Goal: Navigation & Orientation: Find specific page/section

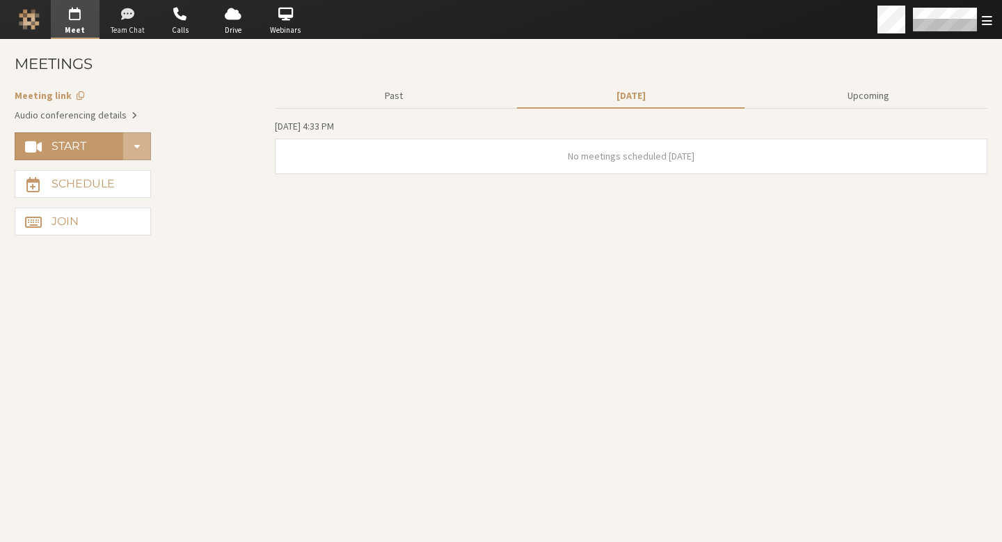
click at [124, 15] on span "button" at bounding box center [127, 14] width 49 height 22
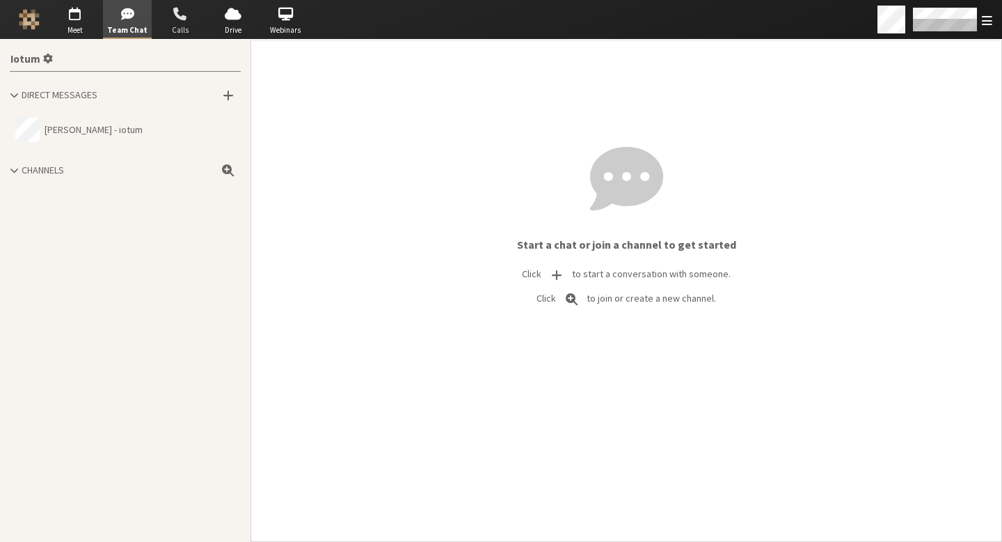
click at [186, 19] on span "button" at bounding box center [180, 14] width 49 height 22
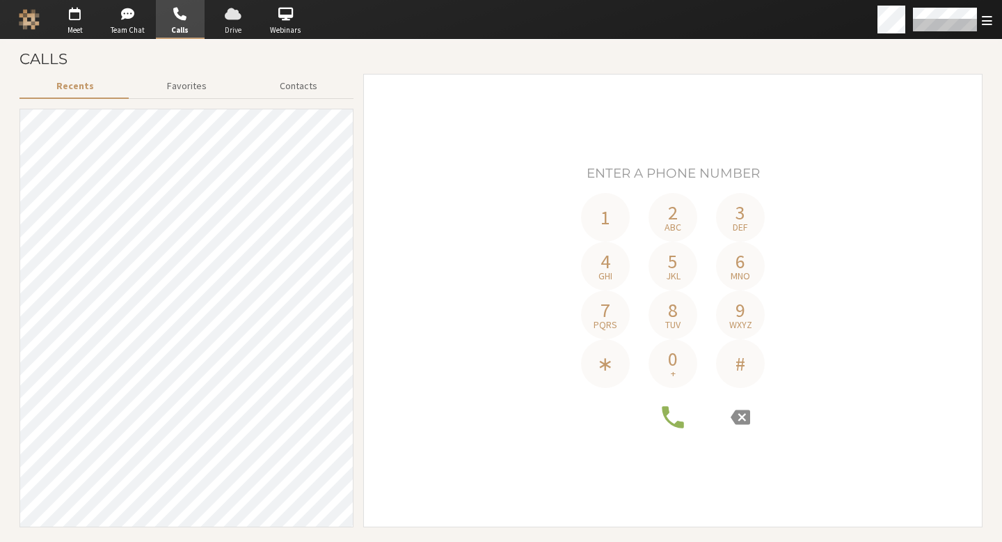
click at [225, 18] on span "button" at bounding box center [233, 14] width 49 height 22
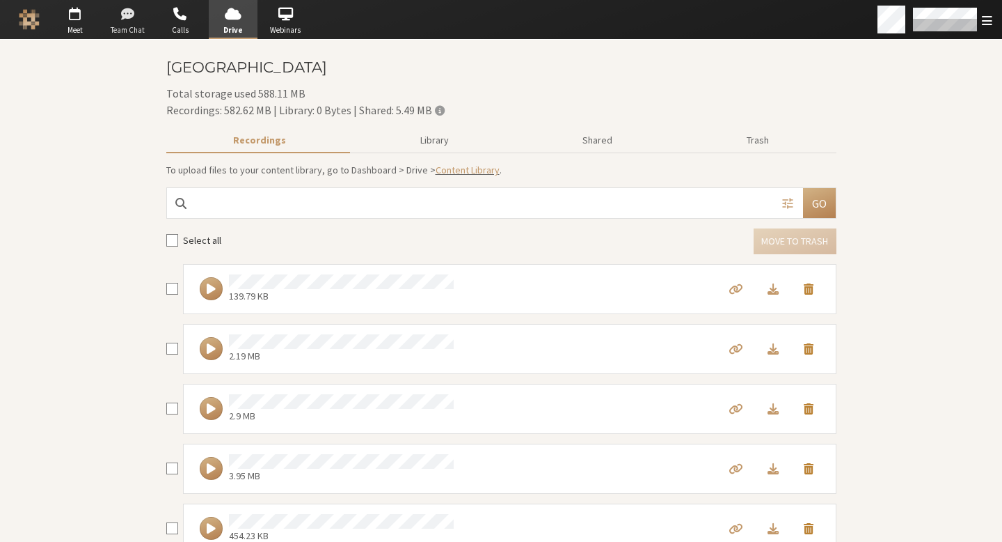
click at [133, 20] on span "button" at bounding box center [127, 14] width 49 height 22
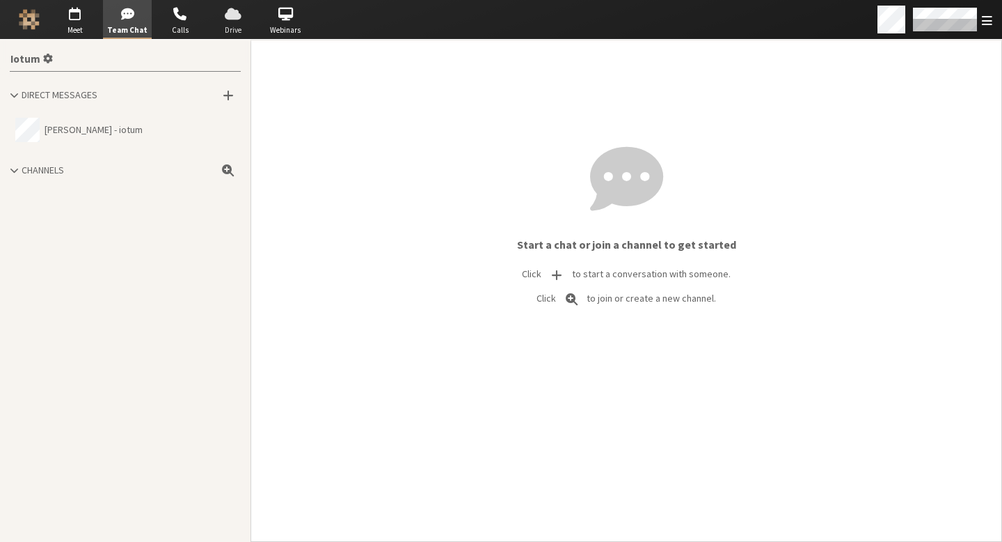
click at [218, 23] on span "button" at bounding box center [233, 14] width 49 height 22
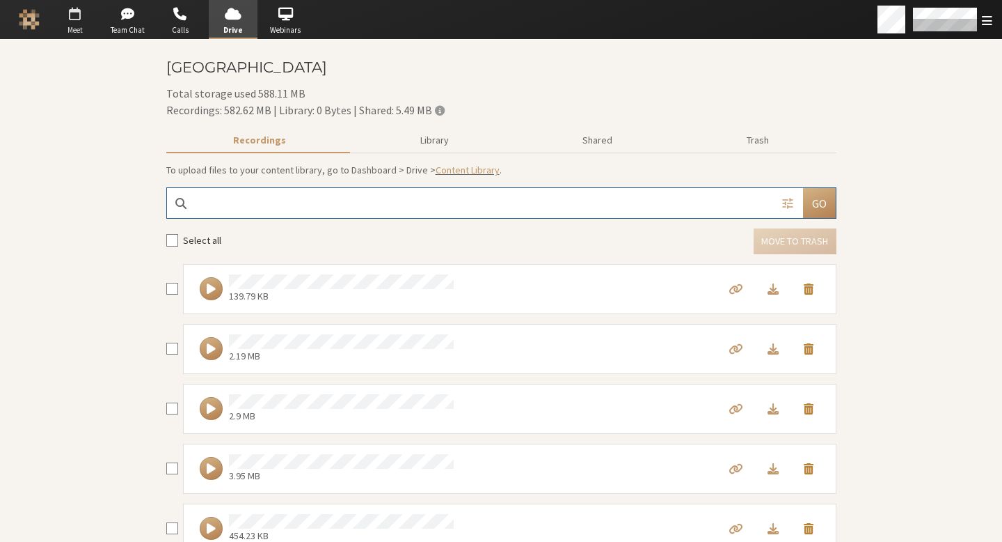
click at [69, 15] on span "button" at bounding box center [75, 14] width 49 height 22
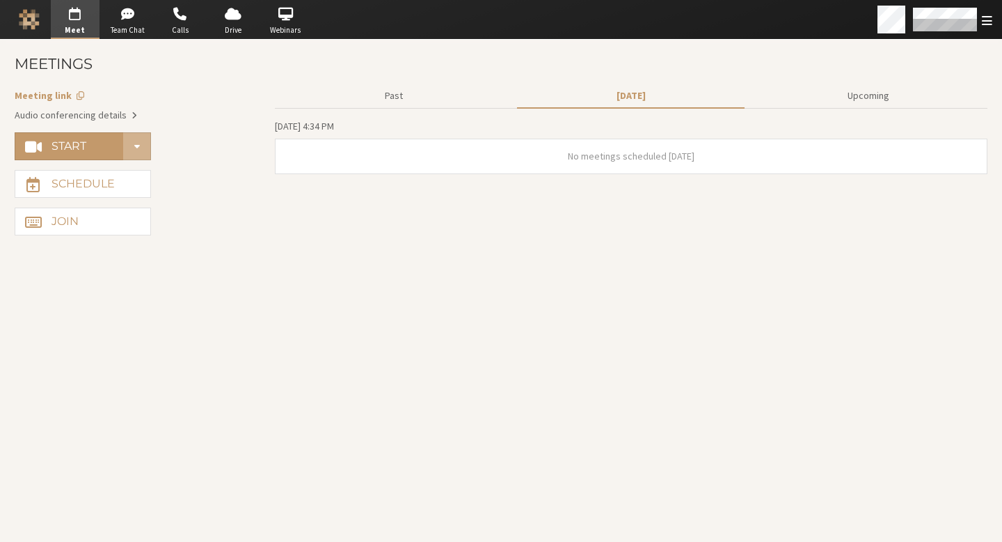
click at [205, 127] on aside "Meeting link Audio conferencing details Start Schedule Join" at bounding box center [140, 157] width 251 height 157
click at [835, 91] on button "Upcoming" at bounding box center [869, 96] width 228 height 24
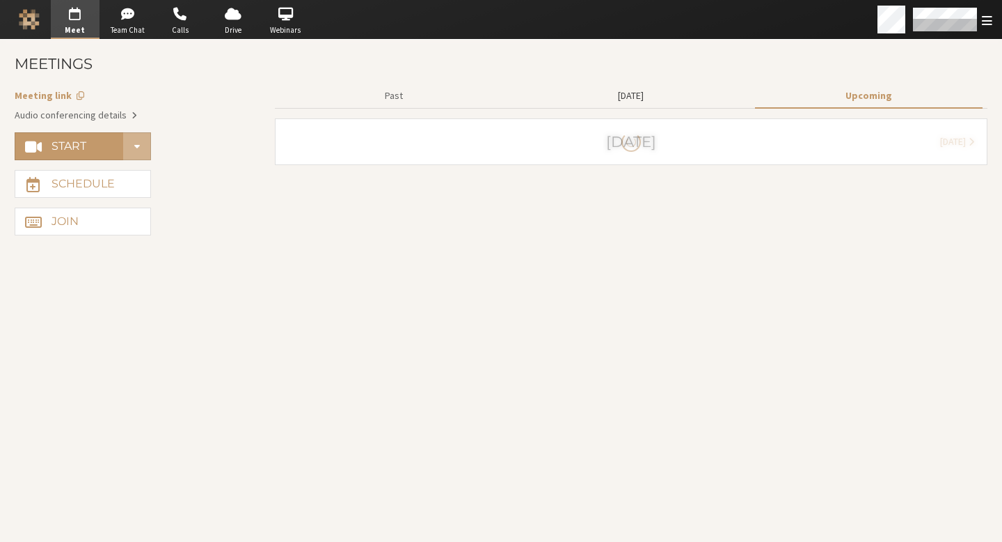
click at [679, 102] on button "[DATE]" at bounding box center [631, 96] width 228 height 24
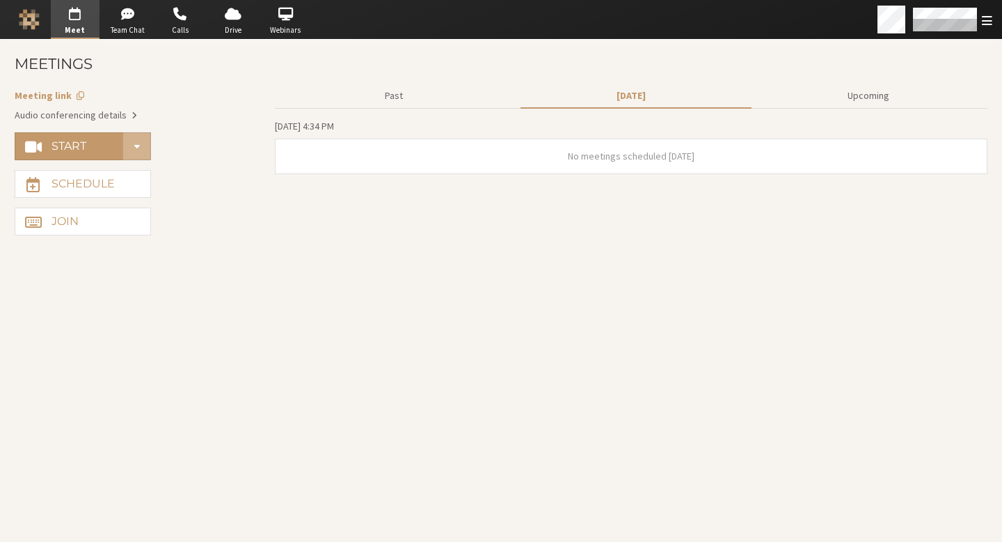
click at [434, 118] on div "[DATE] 4:34 PM" at bounding box center [631, 128] width 713 height 20
click at [434, 100] on button "Past" at bounding box center [394, 96] width 228 height 24
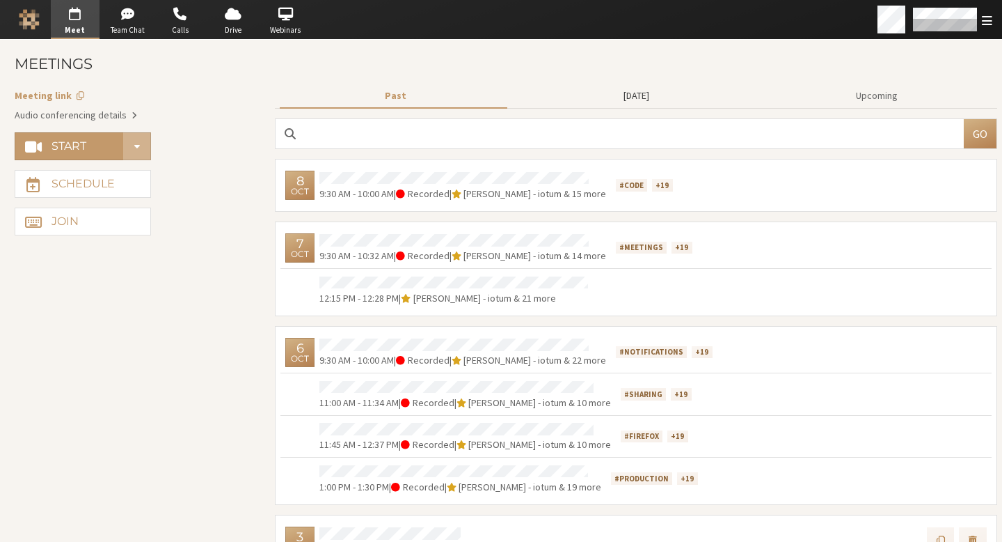
click at [602, 89] on button "[DATE]" at bounding box center [636, 96] width 231 height 24
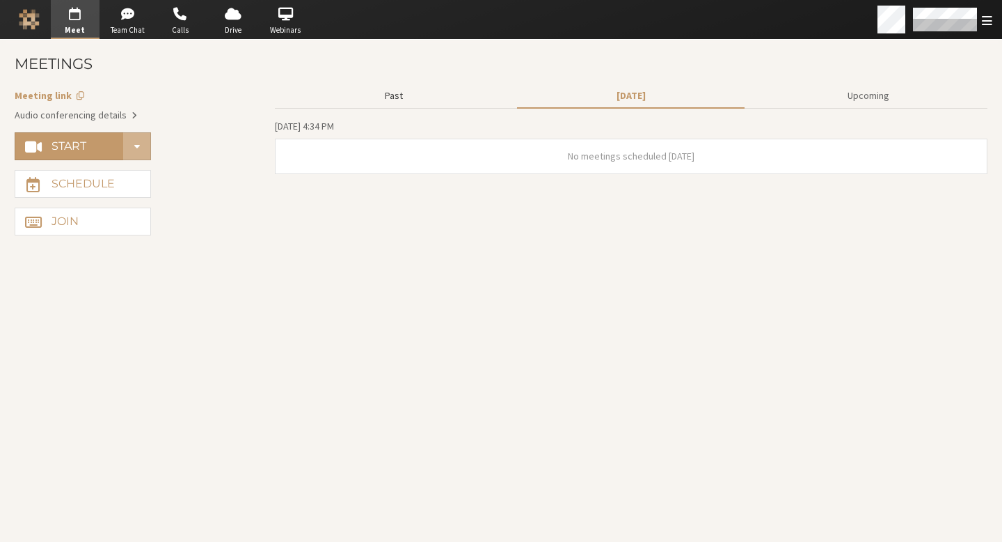
click at [430, 96] on button "Past" at bounding box center [394, 96] width 228 height 24
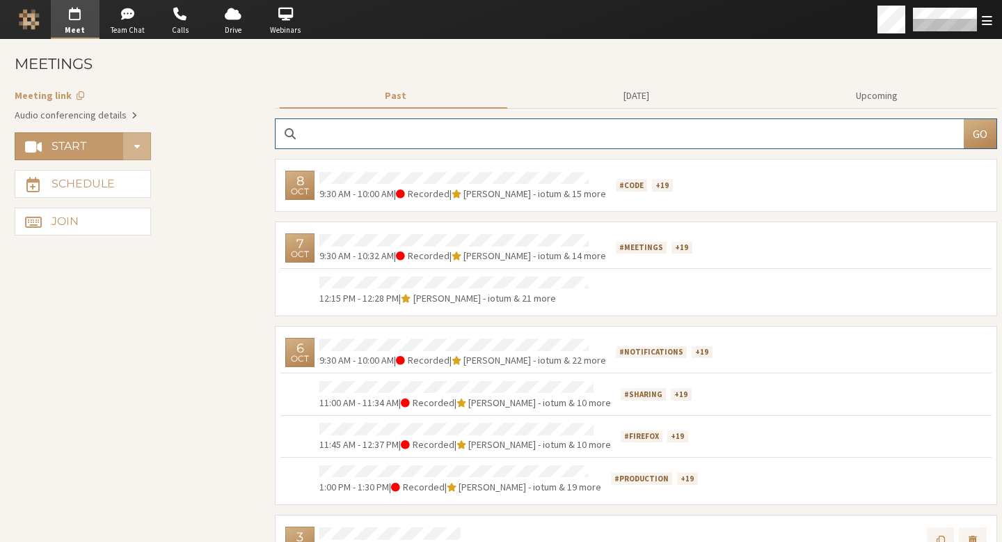
click at [635, 108] on div "Past [DATE] Upcoming" at bounding box center [636, 96] width 722 height 25
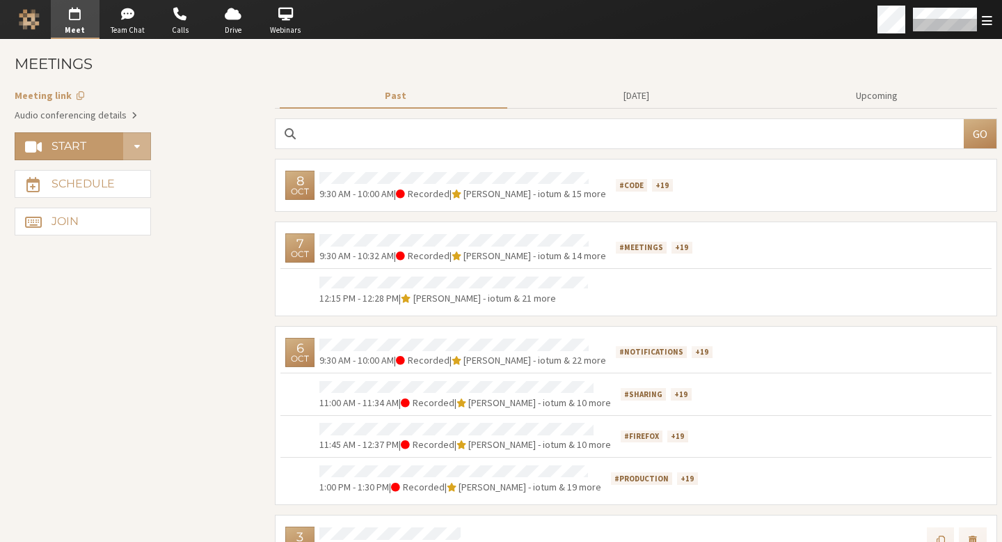
click at [626, 122] on input "search" at bounding box center [620, 133] width 688 height 29
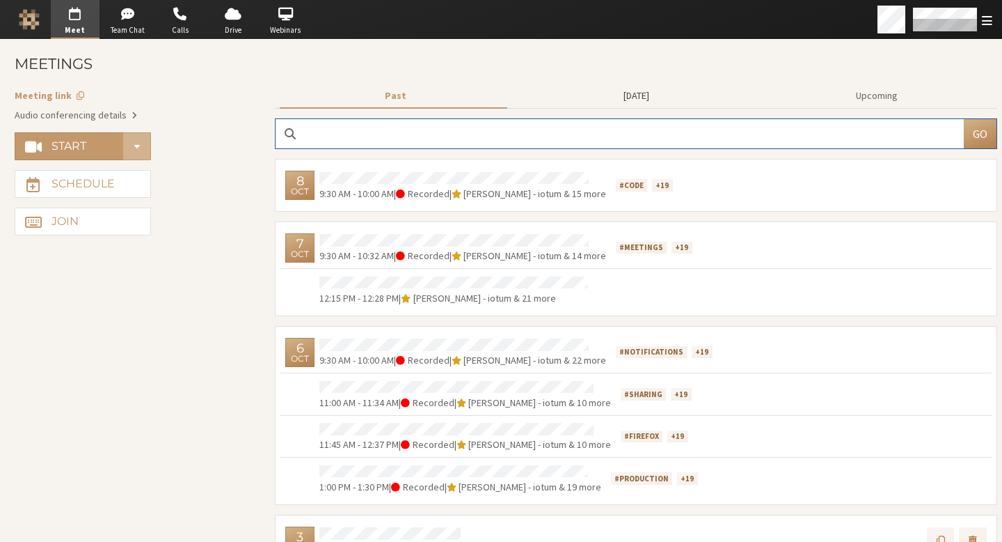
click at [630, 93] on button "[DATE]" at bounding box center [636, 96] width 231 height 24
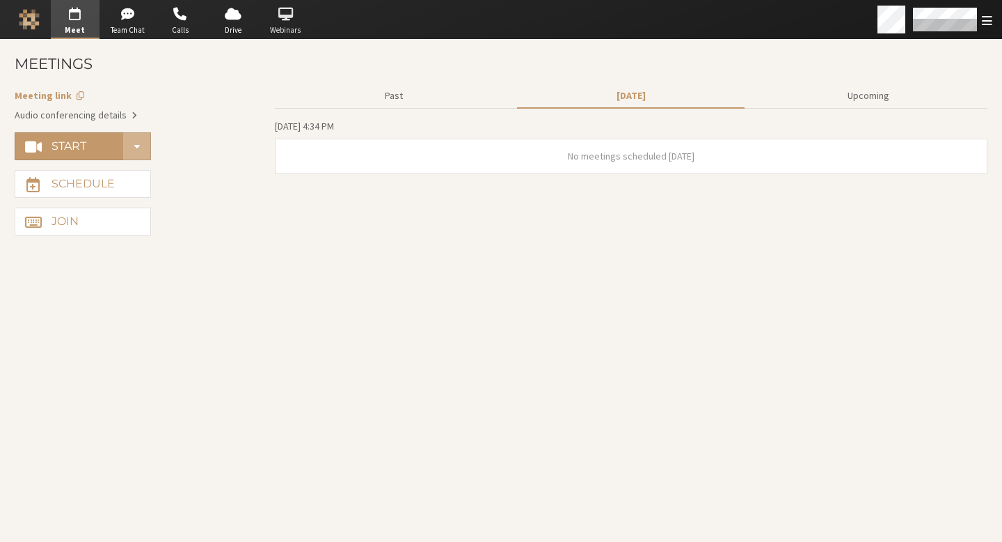
click at [282, 27] on span "Webinars" at bounding box center [285, 30] width 49 height 12
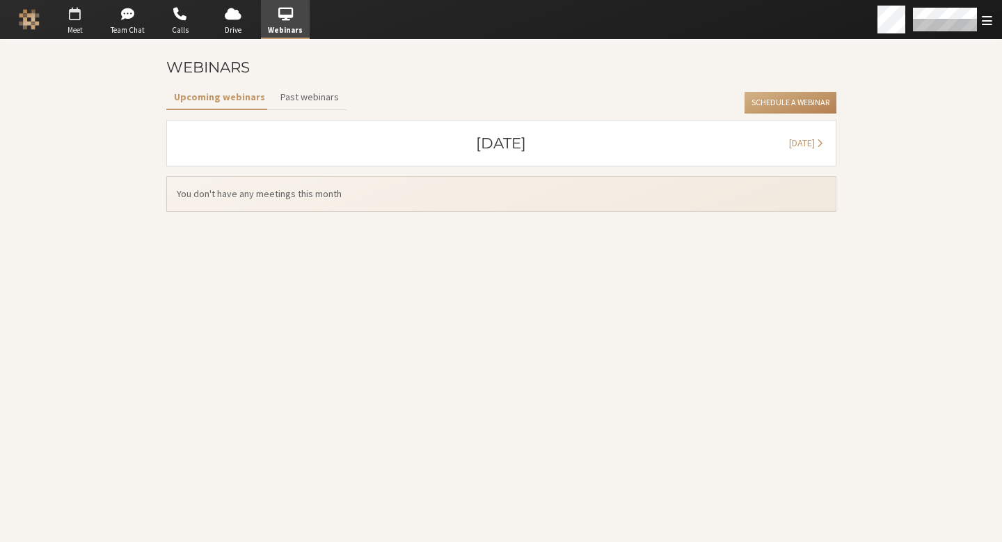
click at [71, 12] on span "button" at bounding box center [75, 14] width 49 height 22
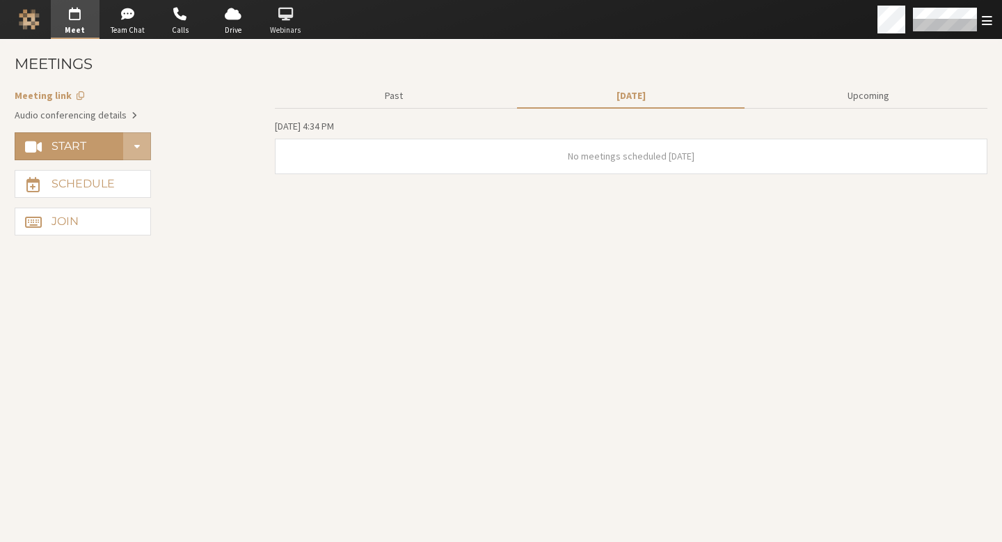
click at [290, 24] on span "Webinars" at bounding box center [285, 30] width 49 height 12
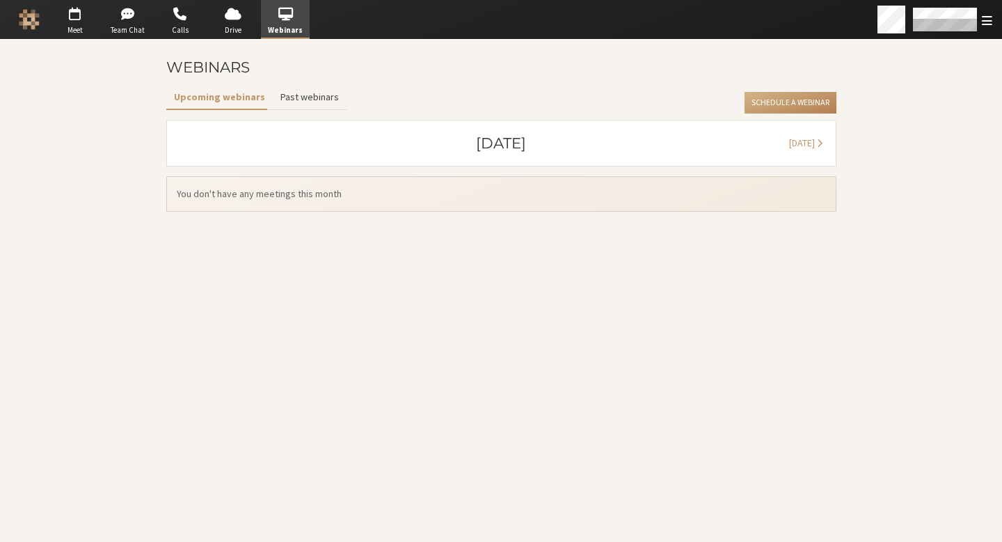
click at [313, 106] on button "Past webinars" at bounding box center [310, 97] width 74 height 24
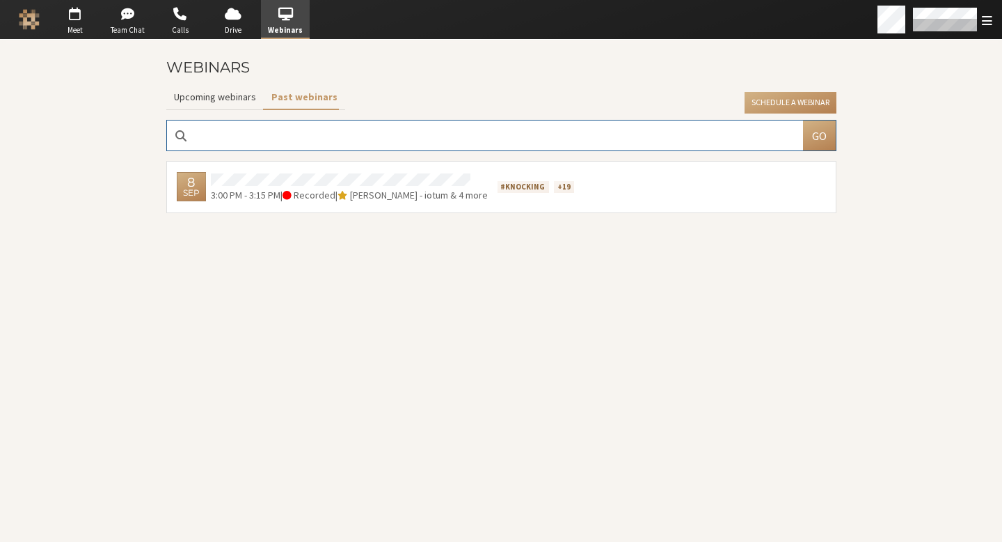
click at [228, 97] on button "Upcoming webinars" at bounding box center [214, 97] width 97 height 24
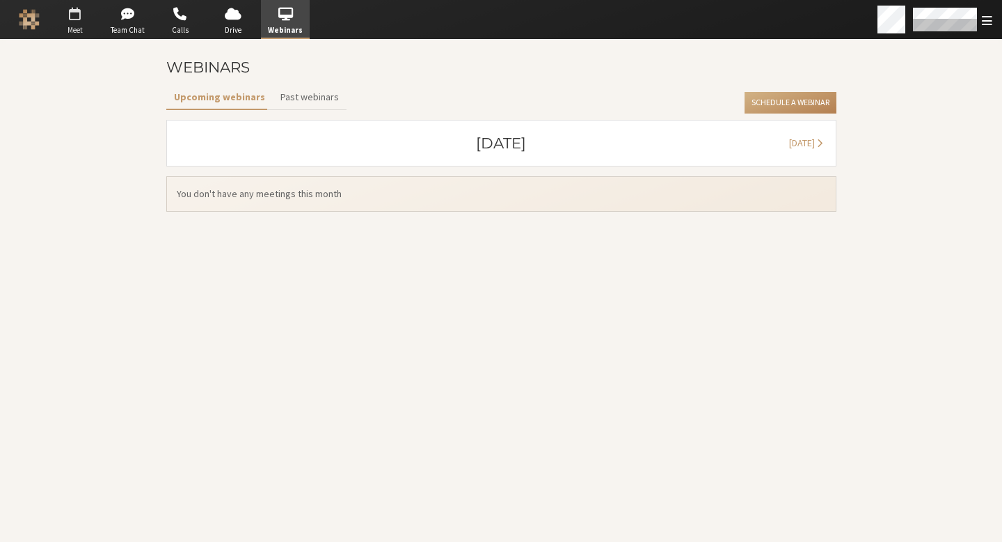
click at [81, 22] on span "button" at bounding box center [75, 14] width 49 height 22
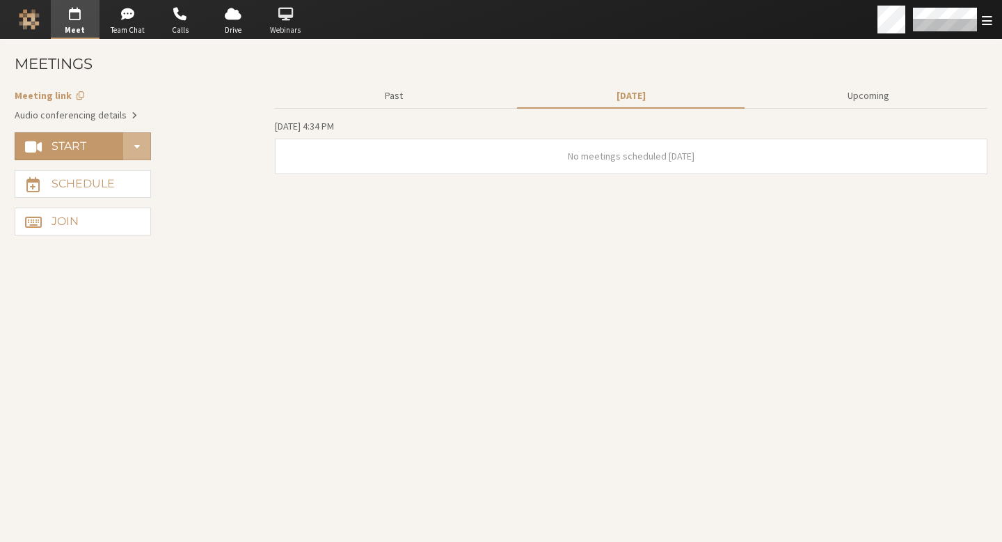
click at [285, 19] on span "button" at bounding box center [285, 14] width 49 height 22
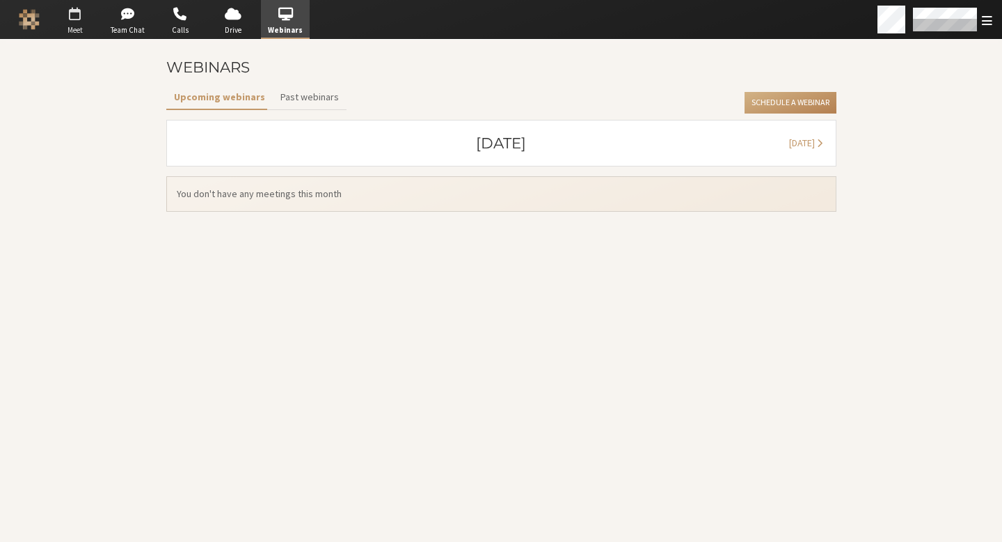
click at [84, 15] on span "button" at bounding box center [75, 14] width 49 height 22
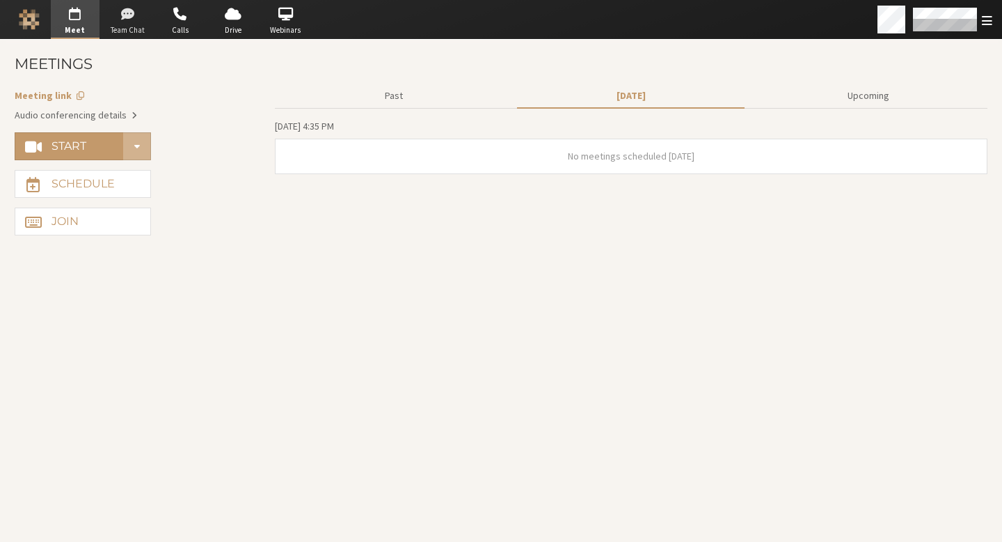
click at [137, 22] on span "button" at bounding box center [127, 14] width 49 height 22
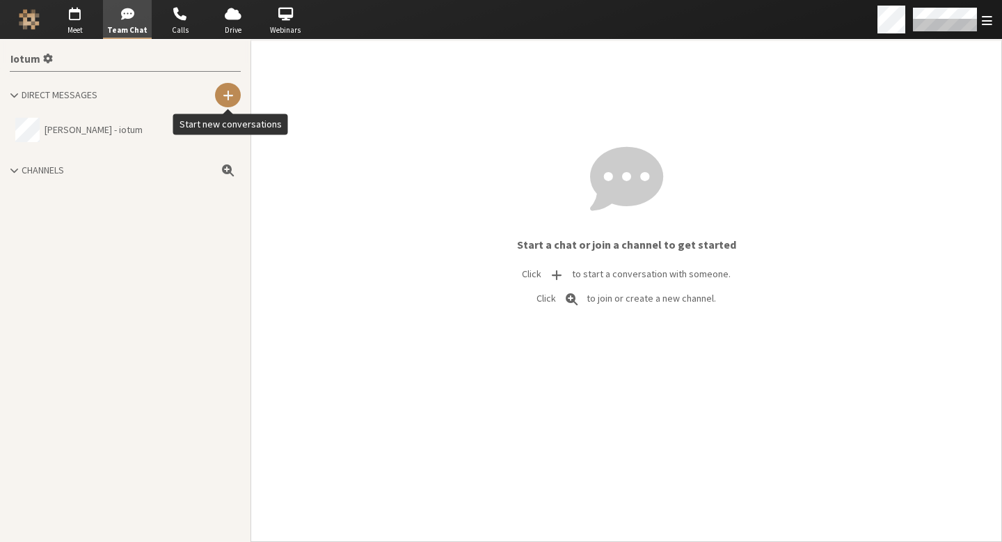
click at [231, 88] on span at bounding box center [228, 94] width 11 height 13
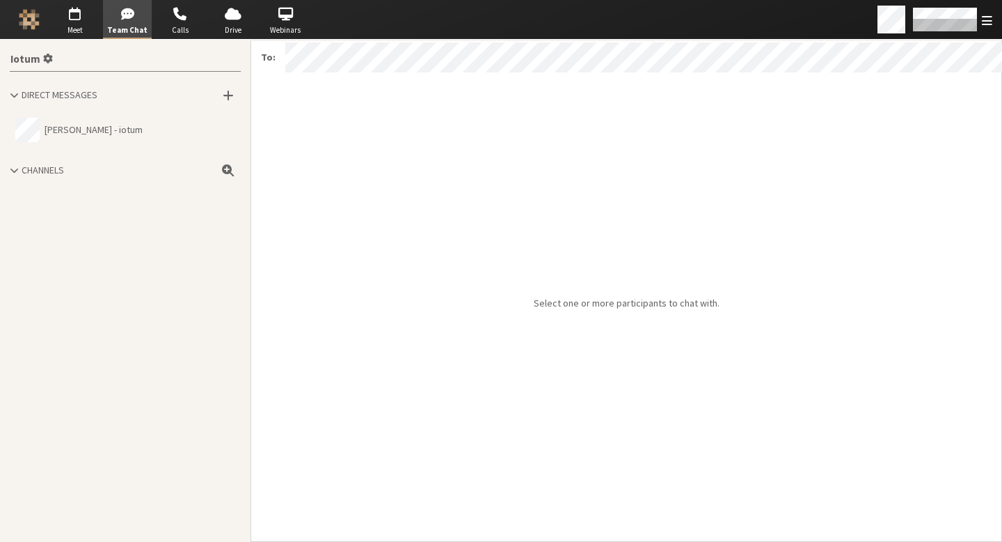
click at [226, 271] on div "Iotum Direct Messages [PERSON_NAME] - iotum Channels" at bounding box center [125, 291] width 251 height 502
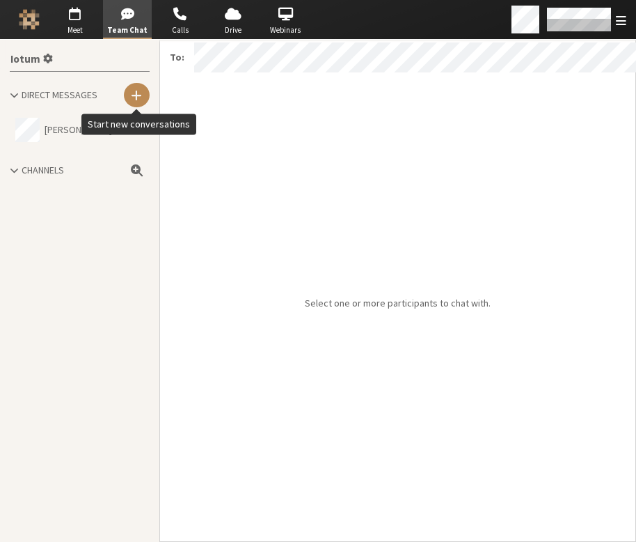
click at [136, 92] on span at bounding box center [136, 94] width 11 height 13
click at [182, 64] on span "To:" at bounding box center [177, 57] width 34 height 34
